Goal: Check status: Check status

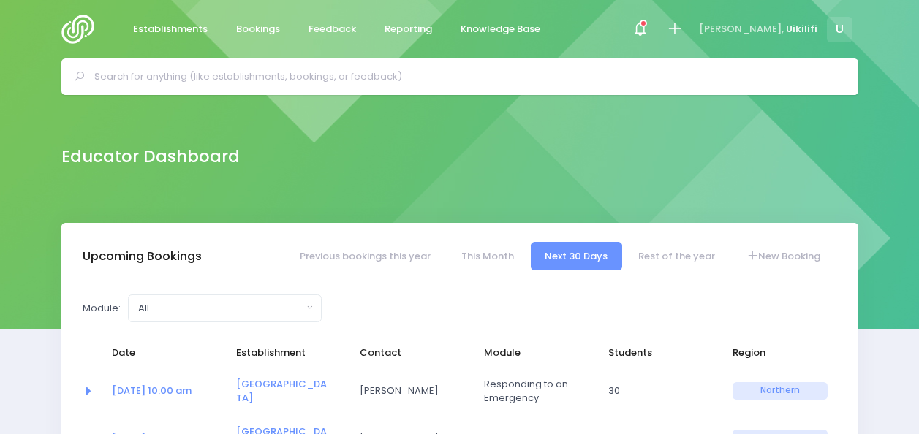
select select "5"
click at [71, 39] on img at bounding box center [82, 29] width 42 height 29
select select "5"
click at [376, 70] on input "text" at bounding box center [466, 77] width 744 height 22
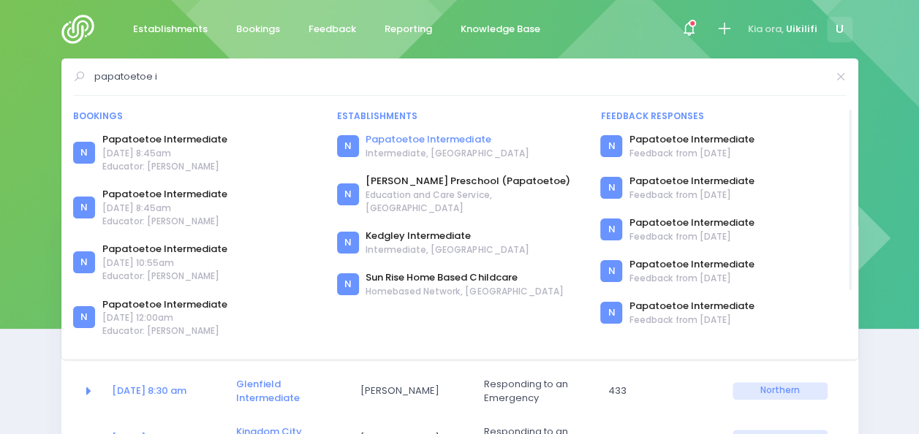
type input "papatoetoe i"
click at [424, 135] on link "Papatoetoe Intermediate" at bounding box center [447, 139] width 163 height 15
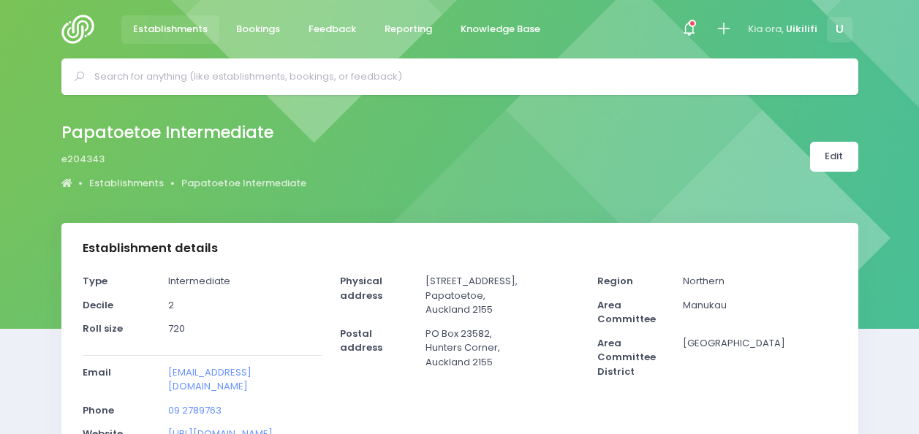
select select "5"
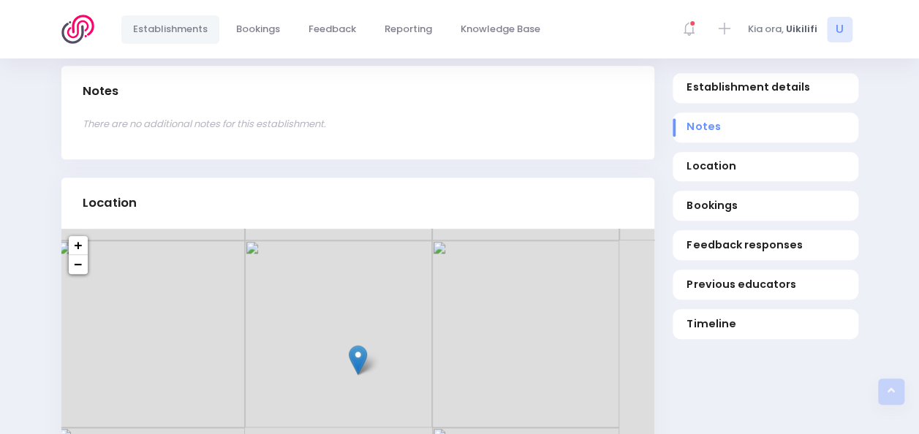
scroll to position [518, 0]
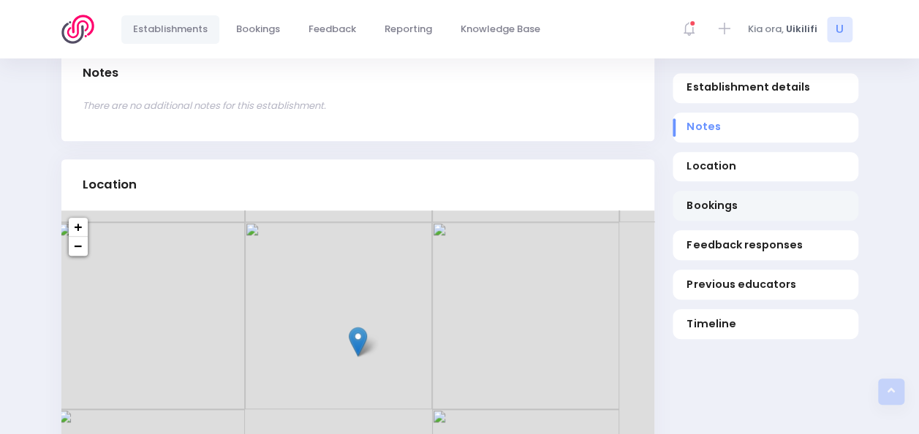
click at [752, 200] on span "Bookings" at bounding box center [764, 206] width 157 height 15
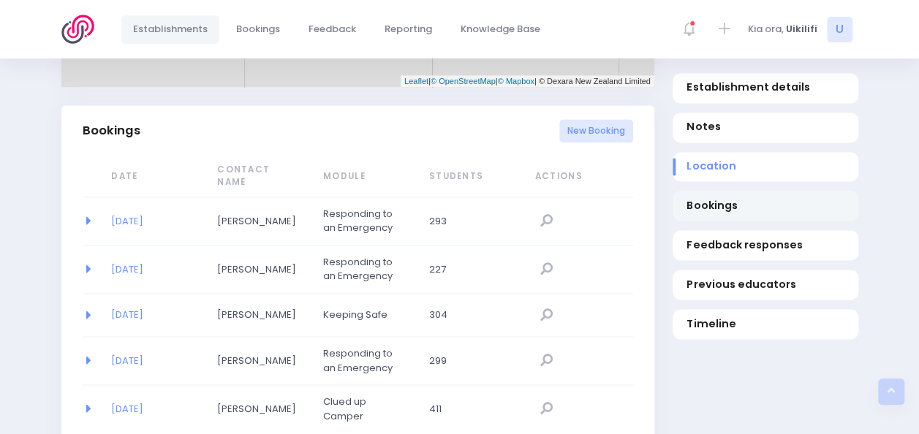
scroll to position [950, 0]
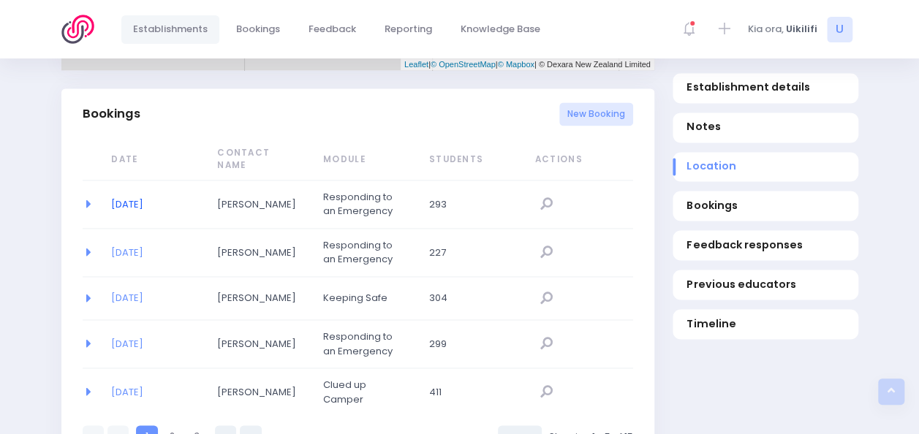
click at [143, 197] on link "[DATE]" at bounding box center [127, 204] width 32 height 14
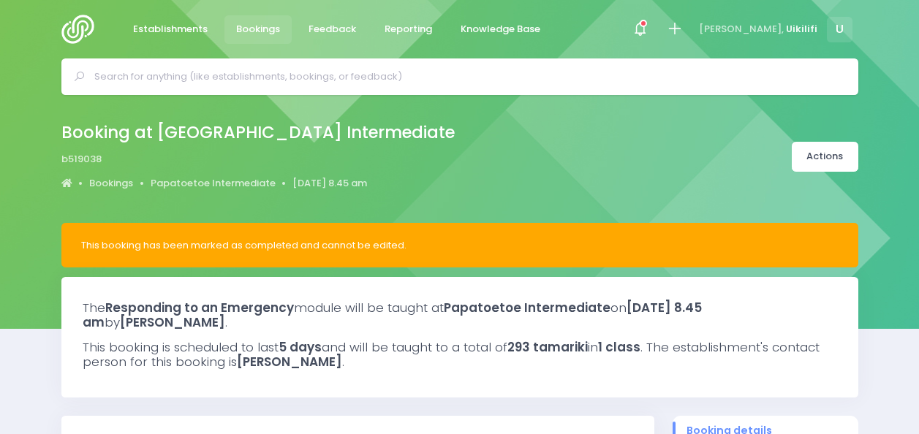
select select "5"
